Goal: Find specific page/section: Find specific page/section

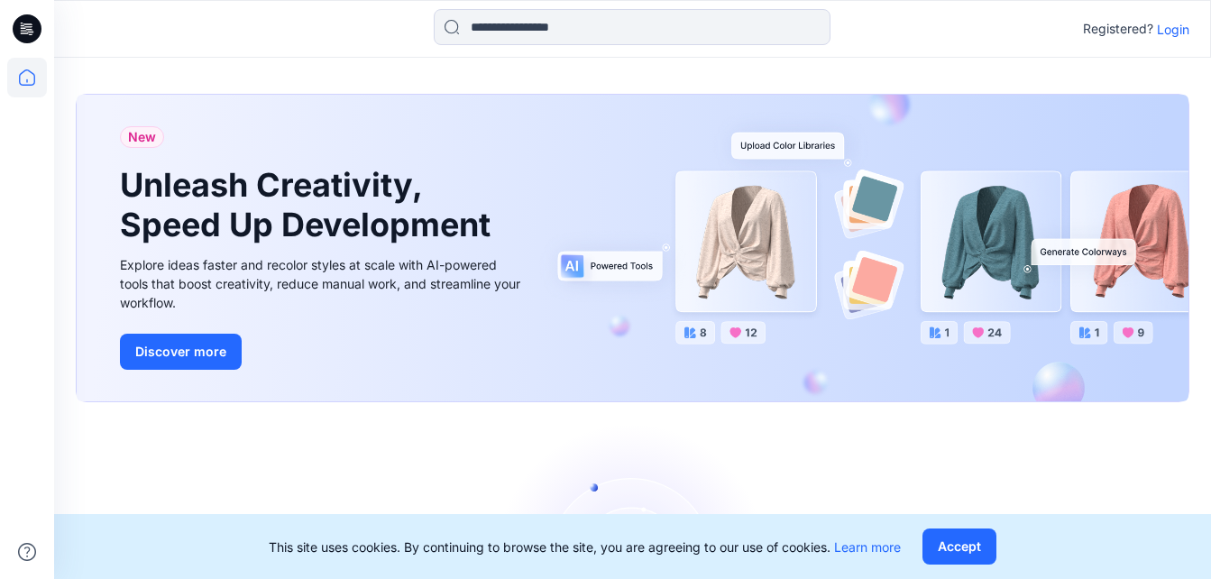
click at [1174, 33] on p "Login" at bounding box center [1173, 29] width 32 height 19
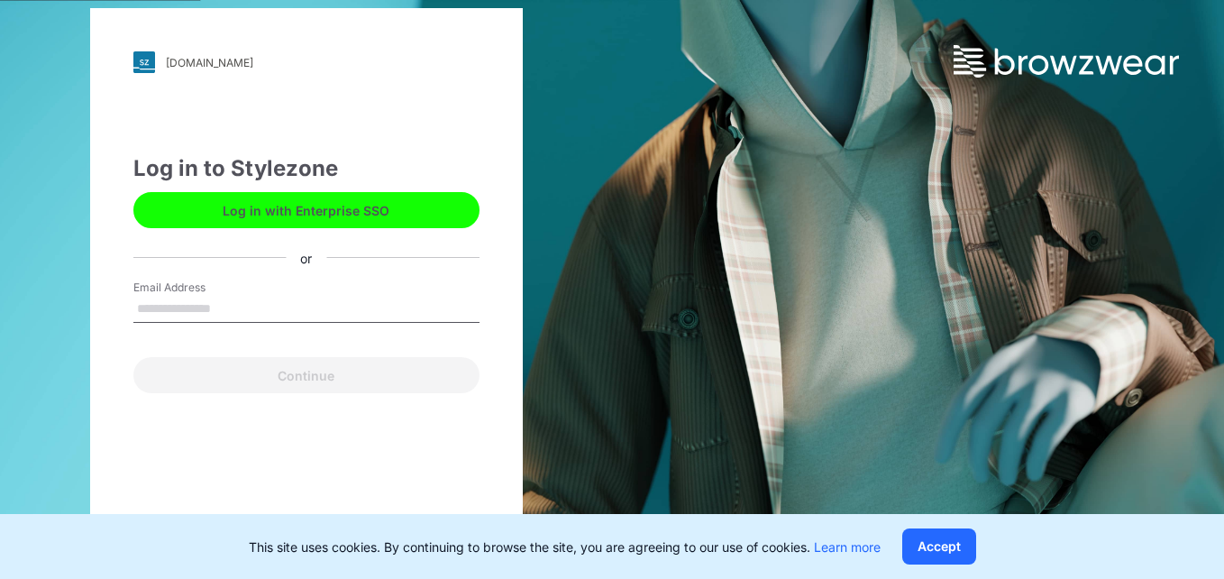
click at [158, 308] on input "Email Address" at bounding box center [306, 309] width 346 height 27
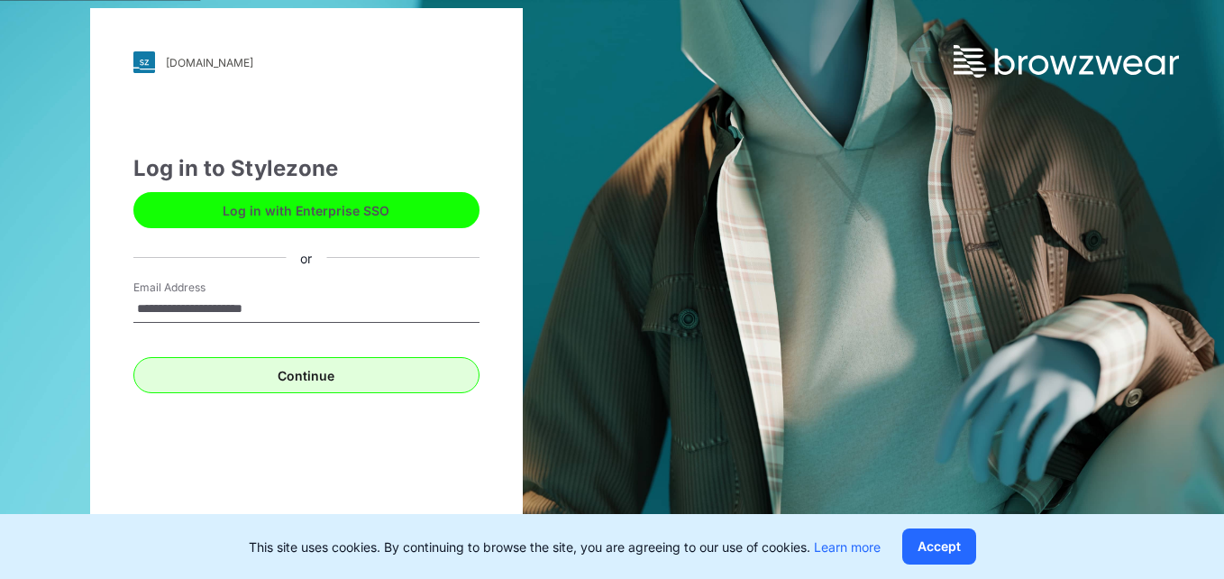
type input "**********"
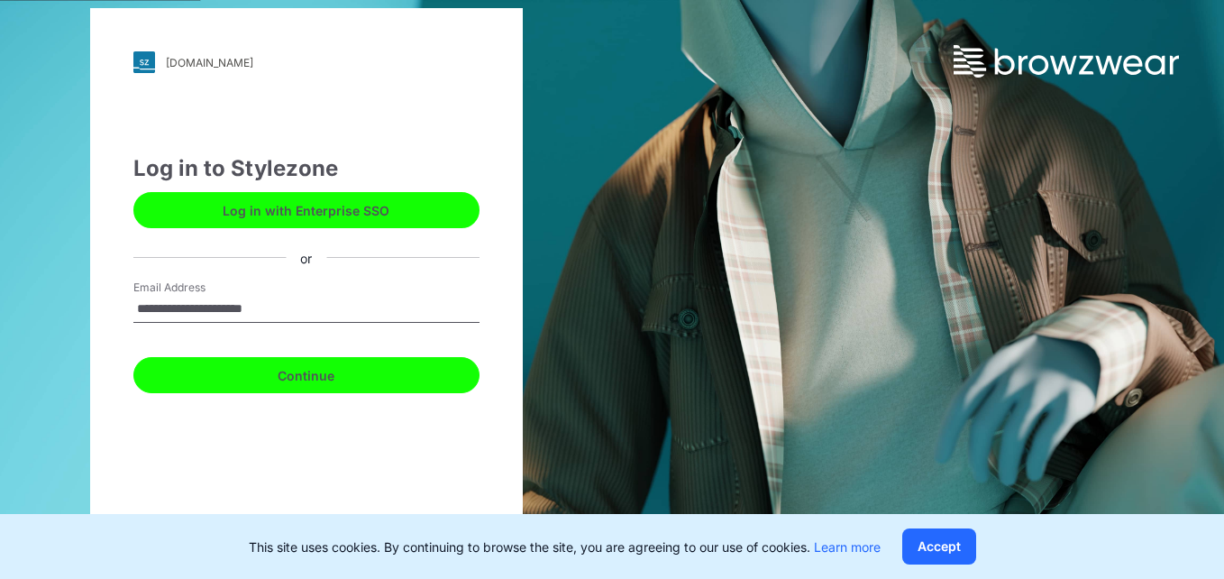
click at [261, 368] on button "Continue" at bounding box center [306, 375] width 346 height 36
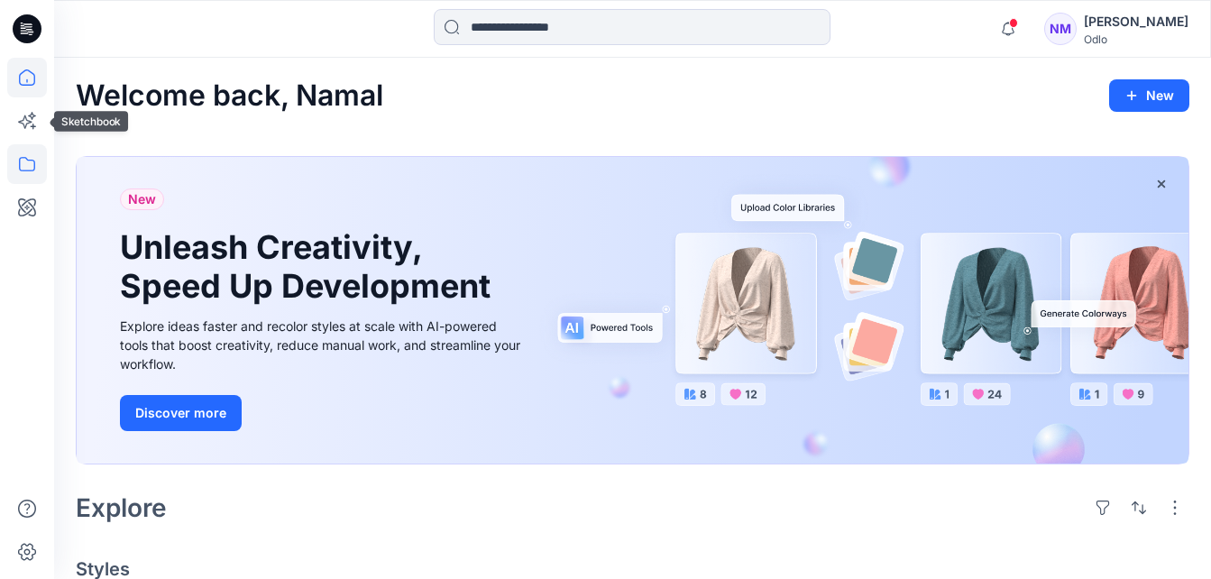
click at [30, 154] on icon at bounding box center [27, 164] width 40 height 40
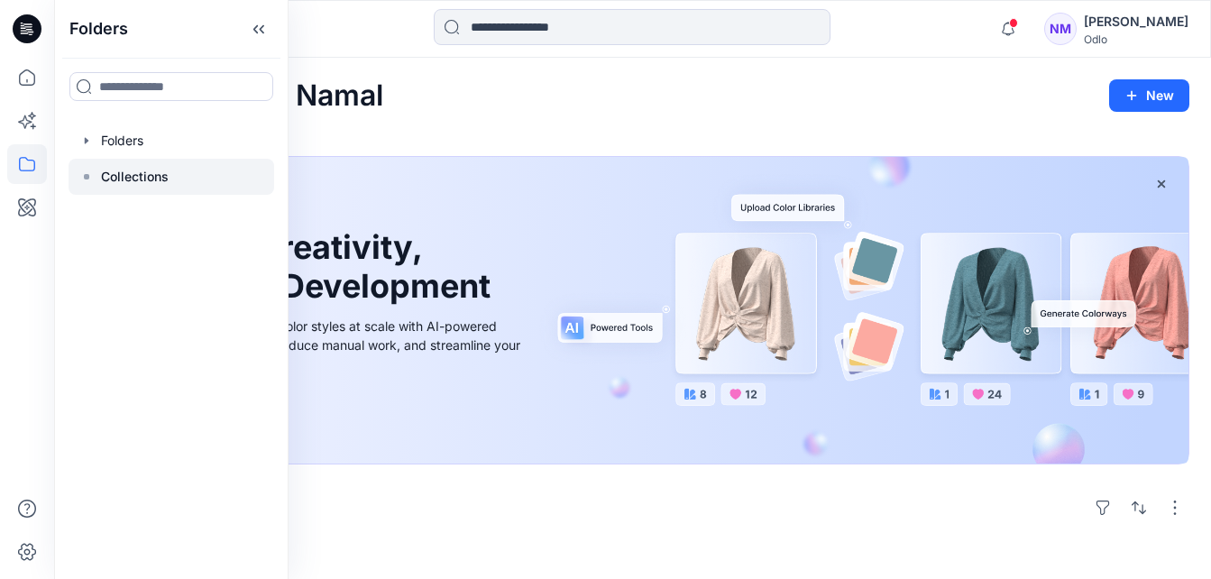
click at [160, 174] on p "Collections" at bounding box center [135, 177] width 68 height 22
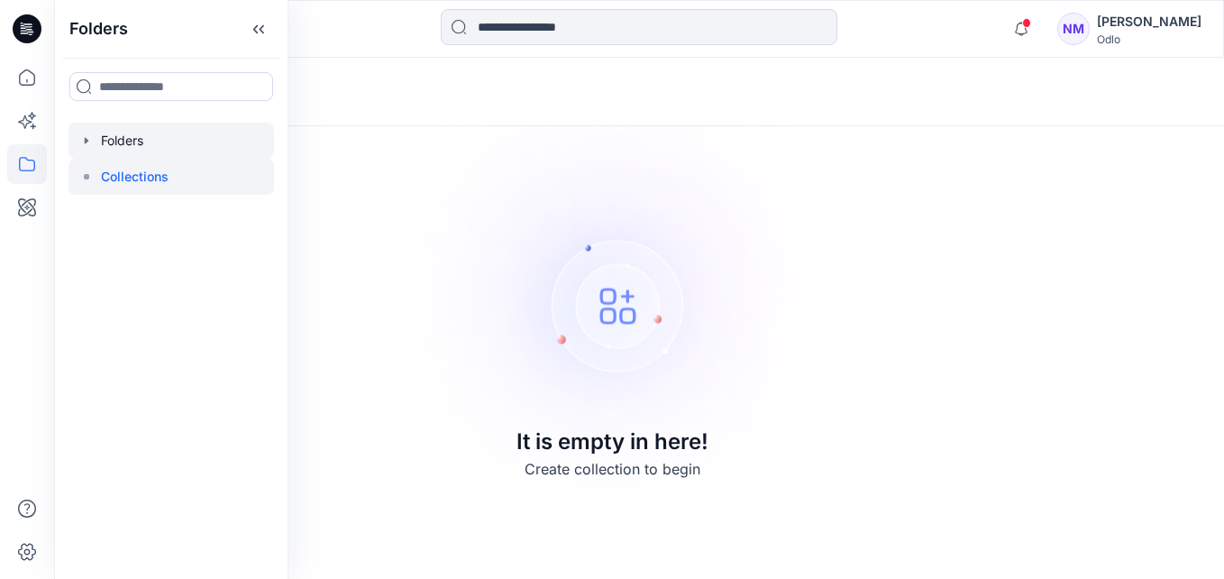
click at [125, 142] on div at bounding box center [172, 141] width 206 height 36
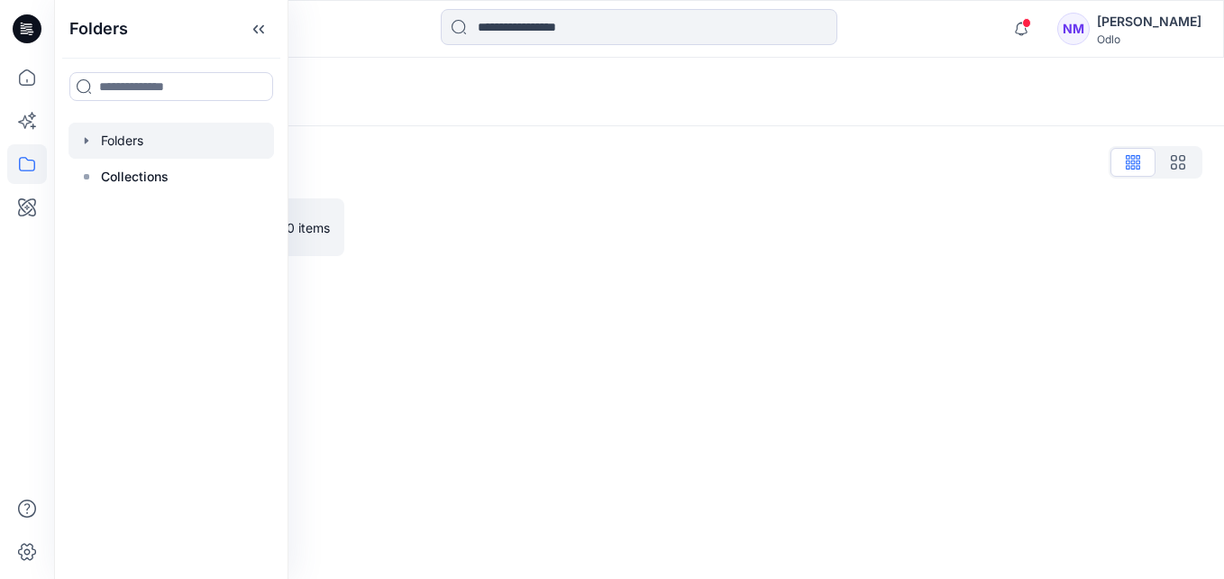
click at [526, 374] on div "Folders Folders List MAS Bodyline 0 items" at bounding box center [639, 318] width 1170 height 521
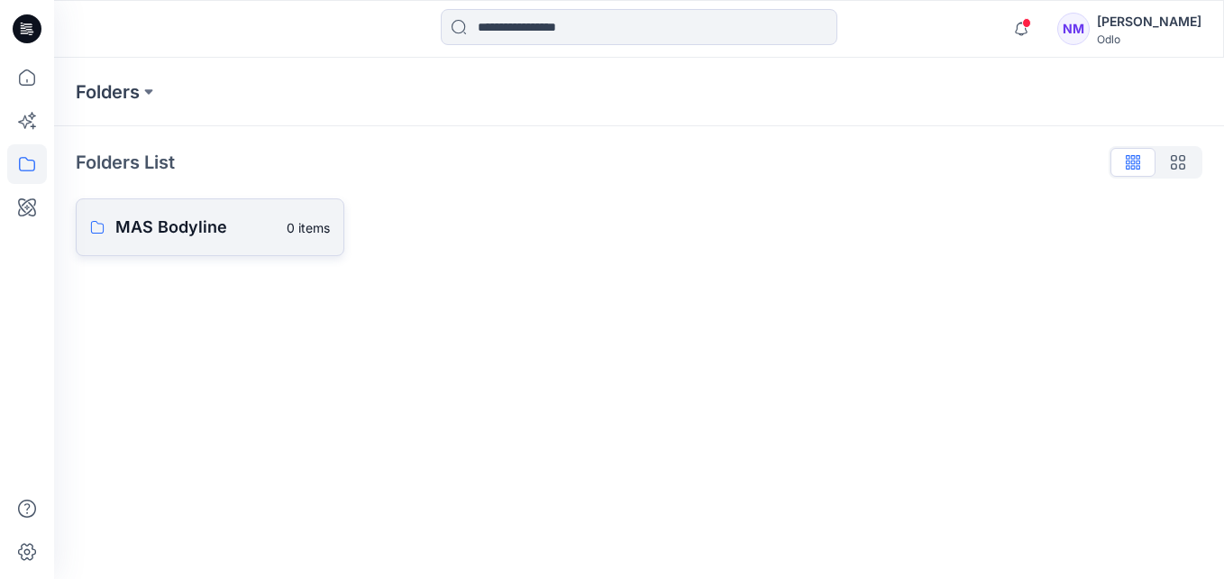
click at [134, 225] on p "MAS Bodyline" at bounding box center [195, 227] width 160 height 25
